Goal: Task Accomplishment & Management: Use online tool/utility

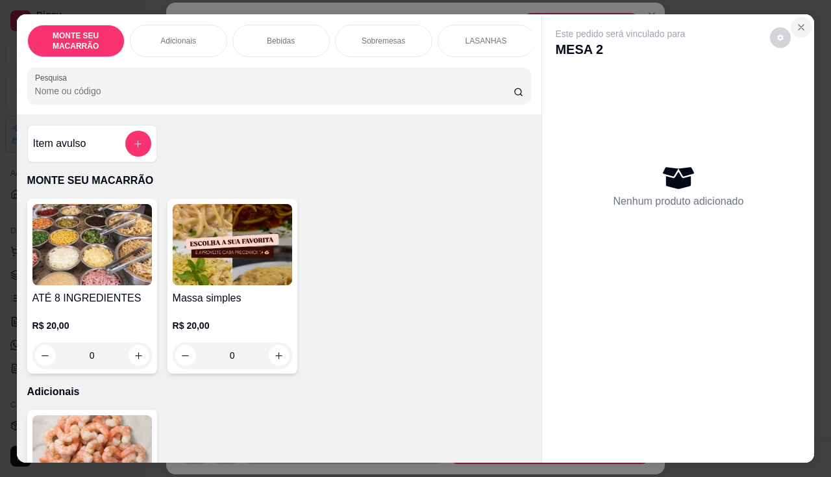
click at [798, 27] on icon "Close" at bounding box center [801, 27] width 10 height 10
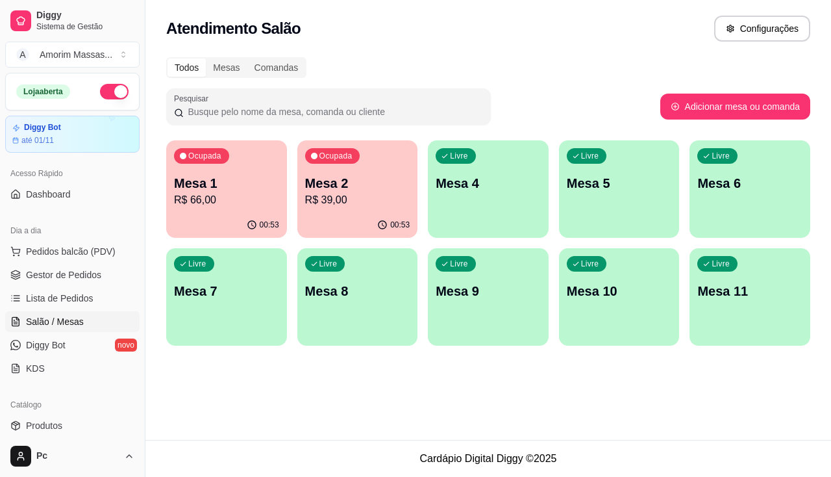
click at [313, 199] on p "R$ 39,00" at bounding box center [357, 200] width 105 height 16
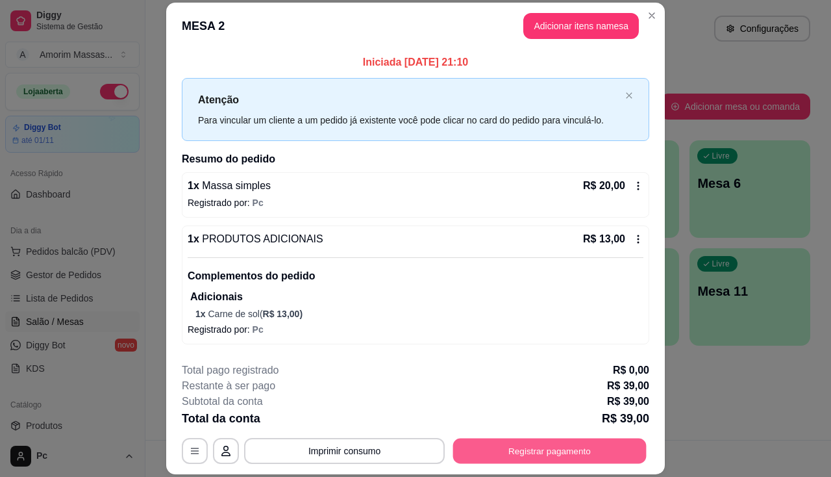
click at [530, 453] on button "Registrar pagamento" at bounding box center [550, 450] width 194 height 25
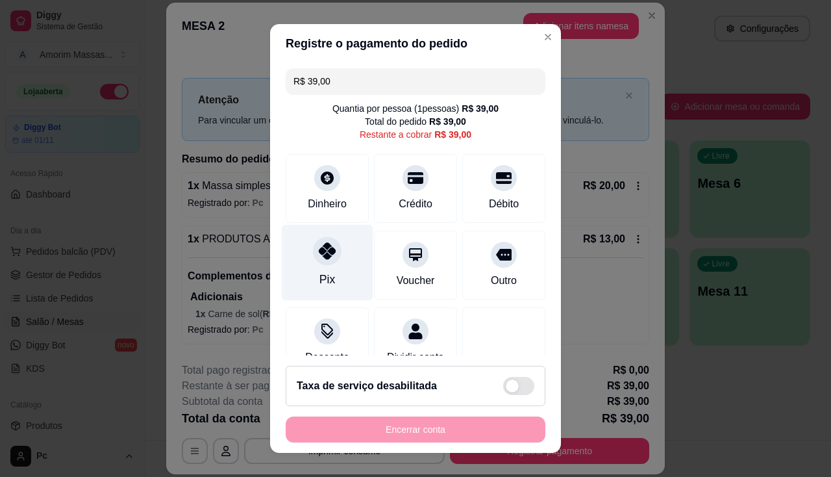
click at [339, 264] on div "Pix" at bounding box center [328, 262] width 92 height 76
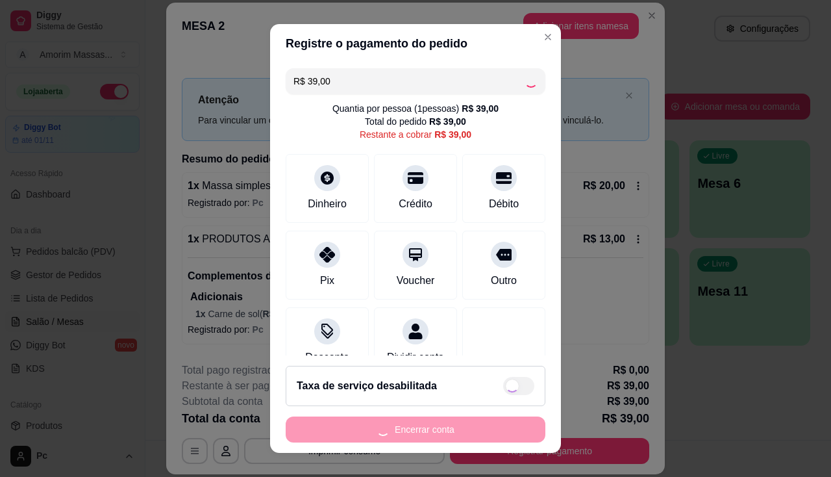
type input "R$ 0,00"
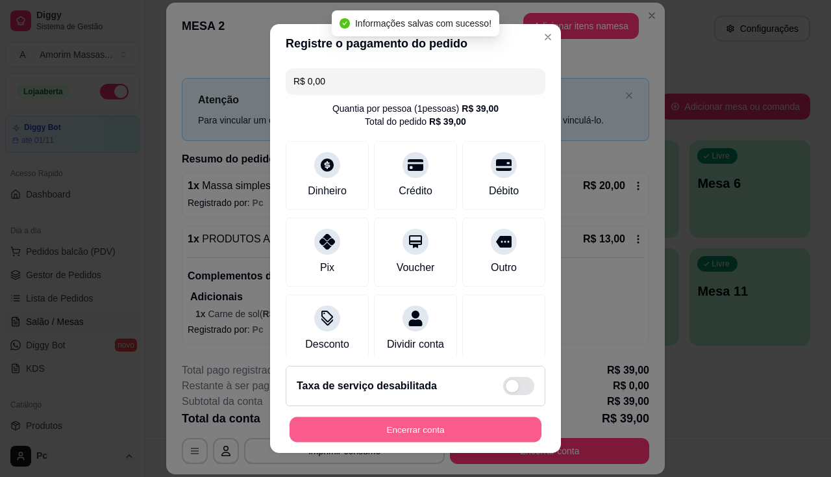
click at [416, 427] on button "Encerrar conta" at bounding box center [416, 429] width 252 height 25
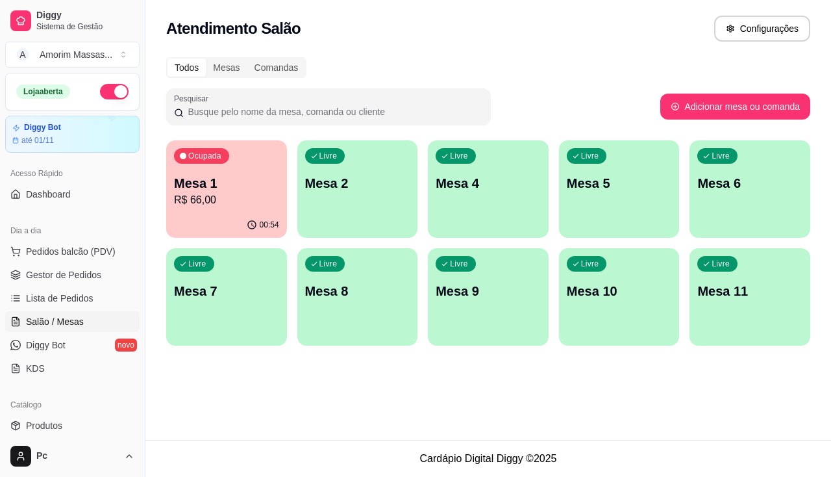
click at [266, 194] on p "R$ 66,00" at bounding box center [226, 200] width 105 height 16
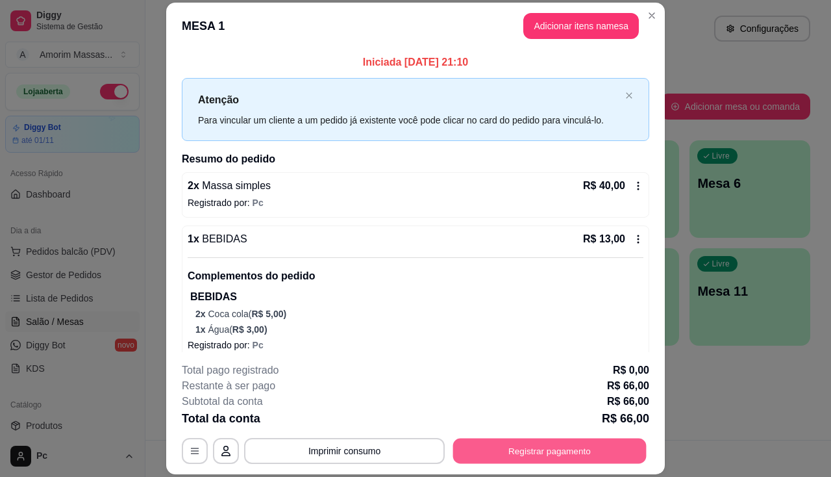
click at [525, 457] on button "Registrar pagamento" at bounding box center [550, 450] width 194 height 25
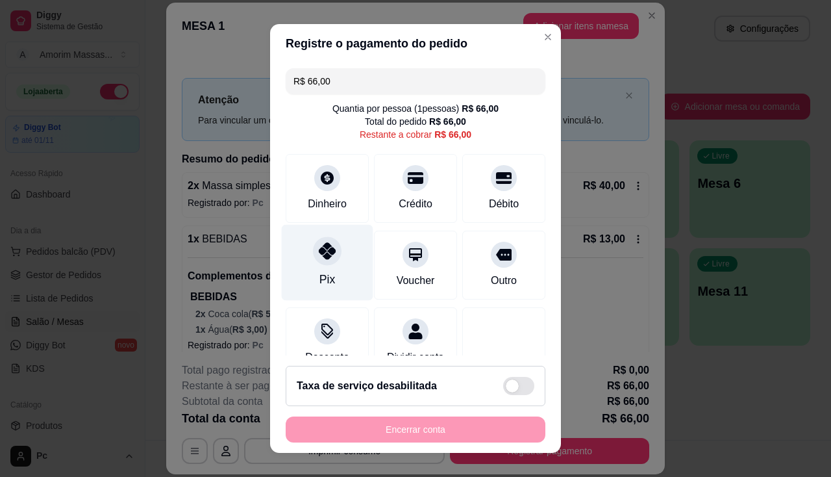
click at [324, 246] on icon at bounding box center [327, 250] width 17 height 17
type input "R$ 0,00"
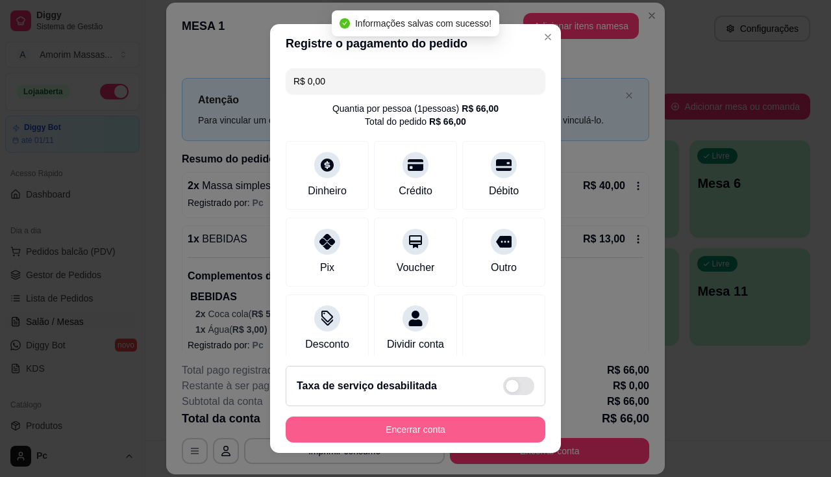
click at [398, 416] on button "Encerrar conta" at bounding box center [416, 429] width 260 height 26
